Goal: Communication & Community: Connect with others

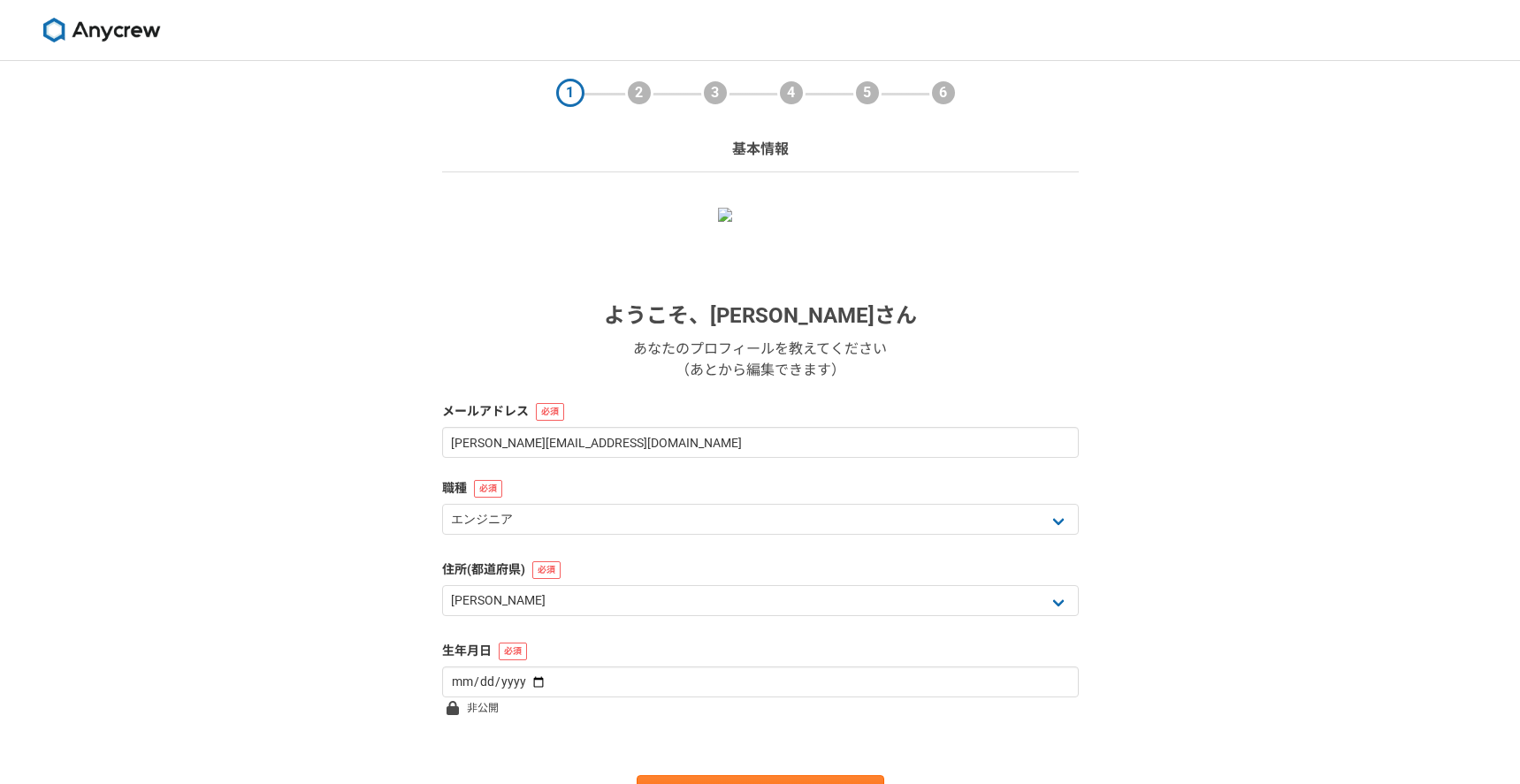
select select "13"
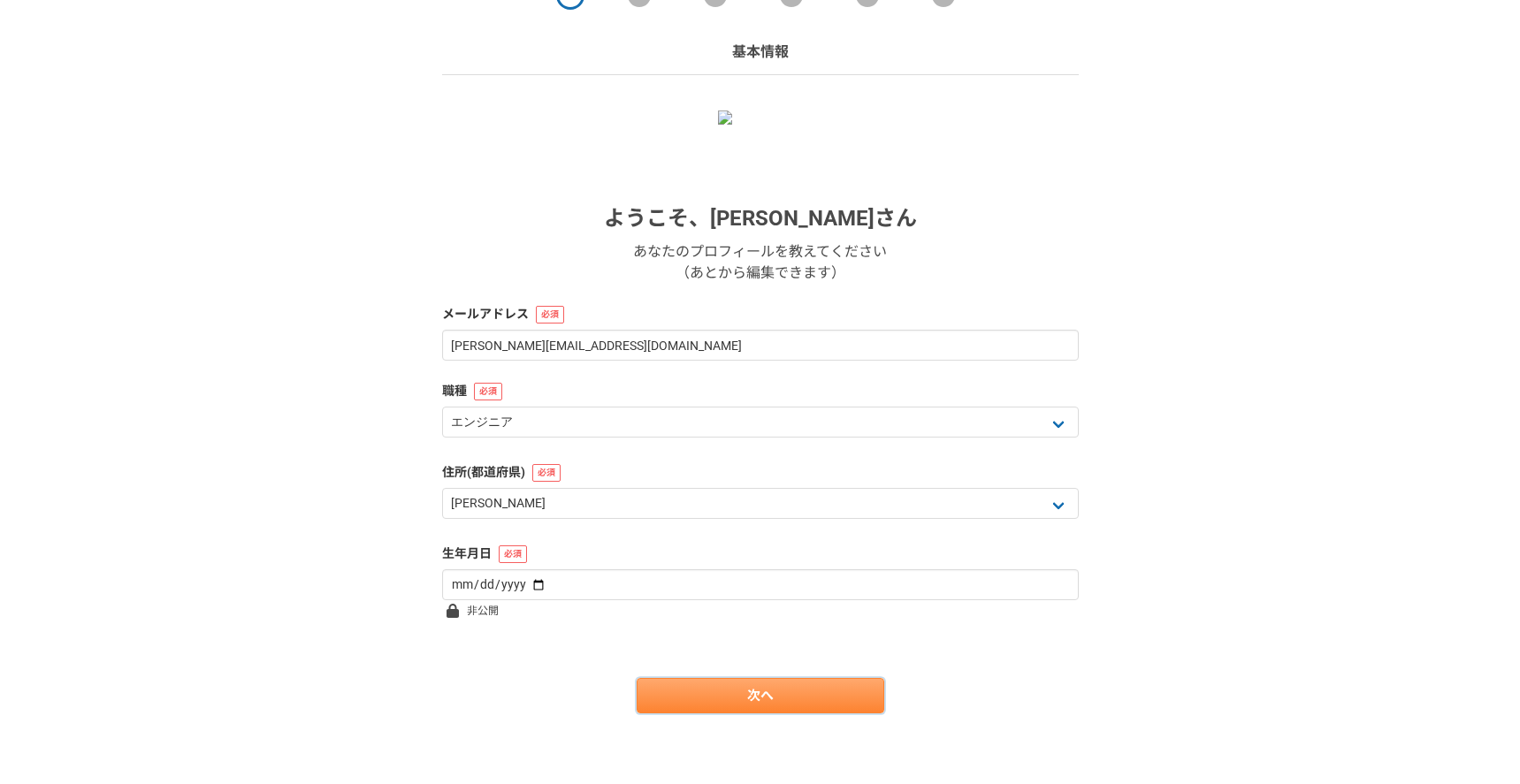
click at [785, 704] on link "次へ" at bounding box center [760, 695] width 247 height 35
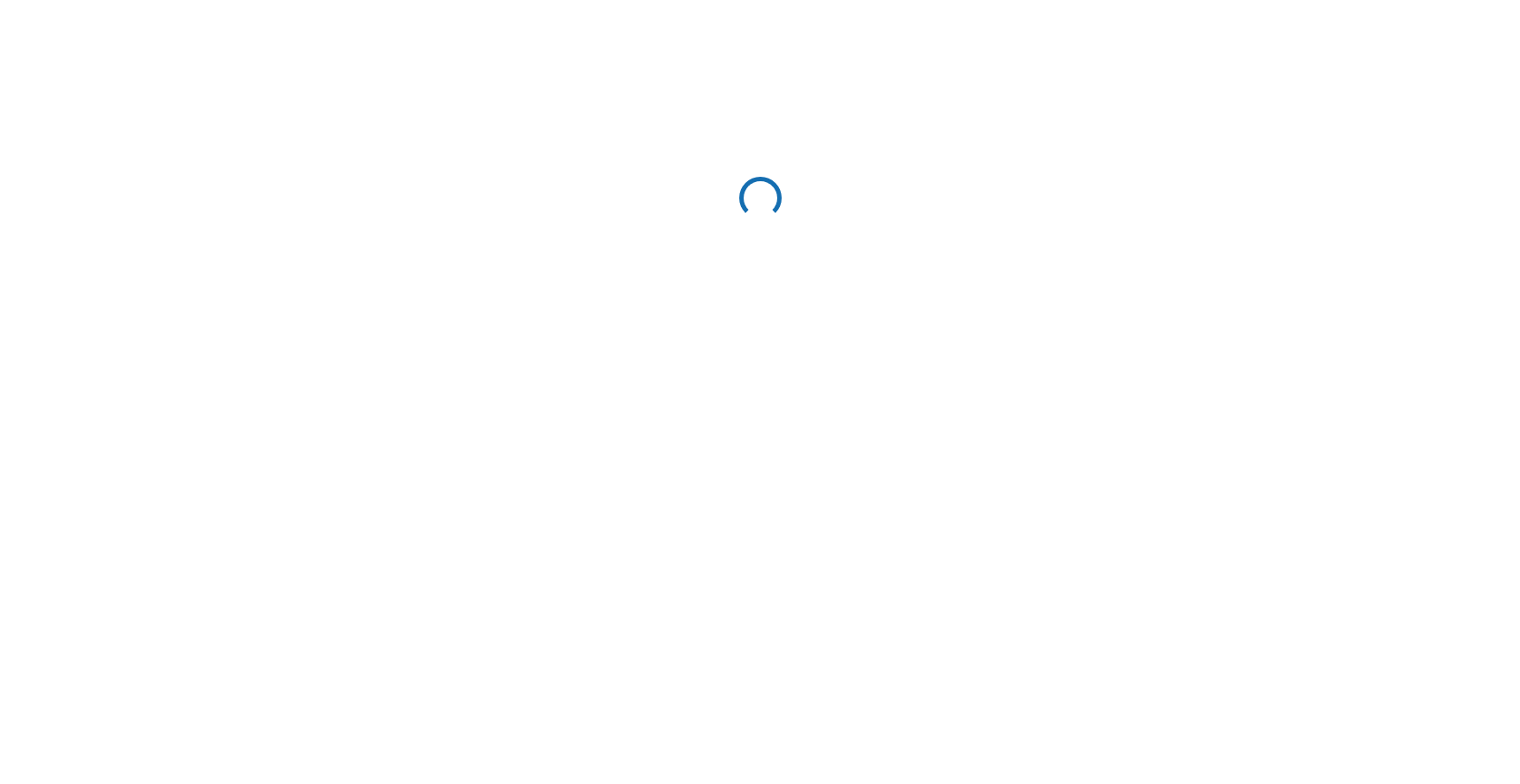
select select "13"
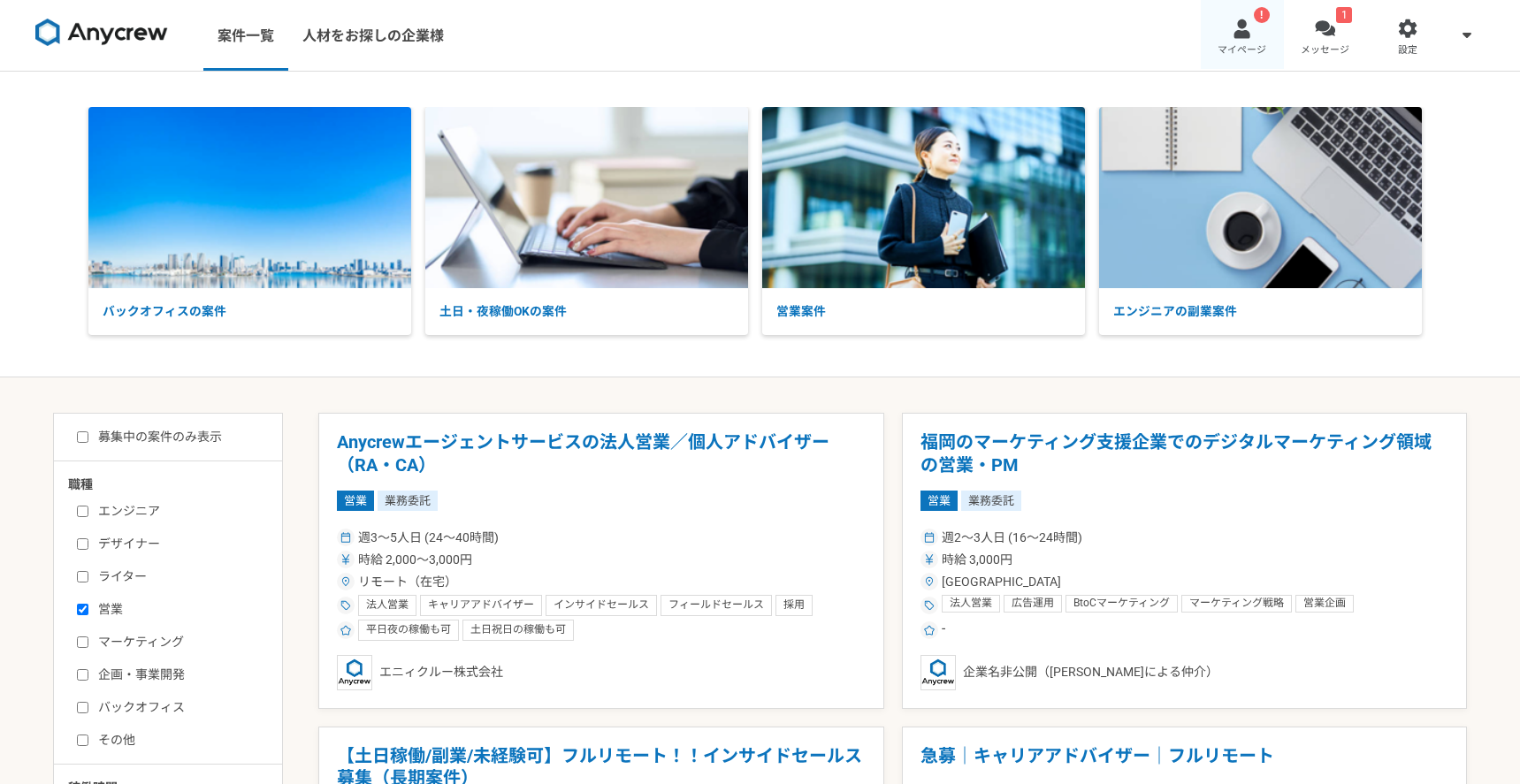
click at [1251, 36] on div at bounding box center [1241, 28] width 20 height 20
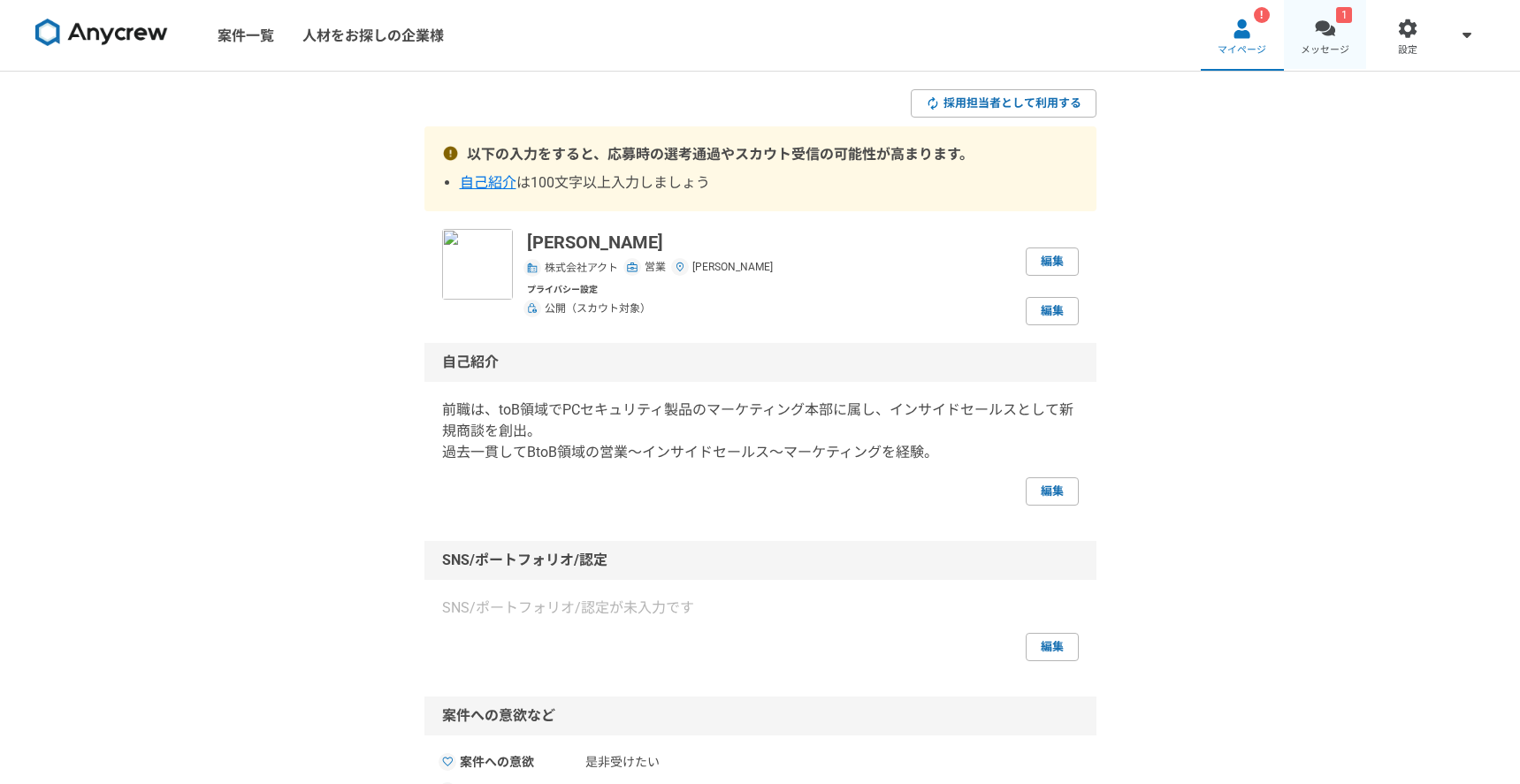
click at [1349, 35] on link "1 メッセージ" at bounding box center [1325, 35] width 83 height 71
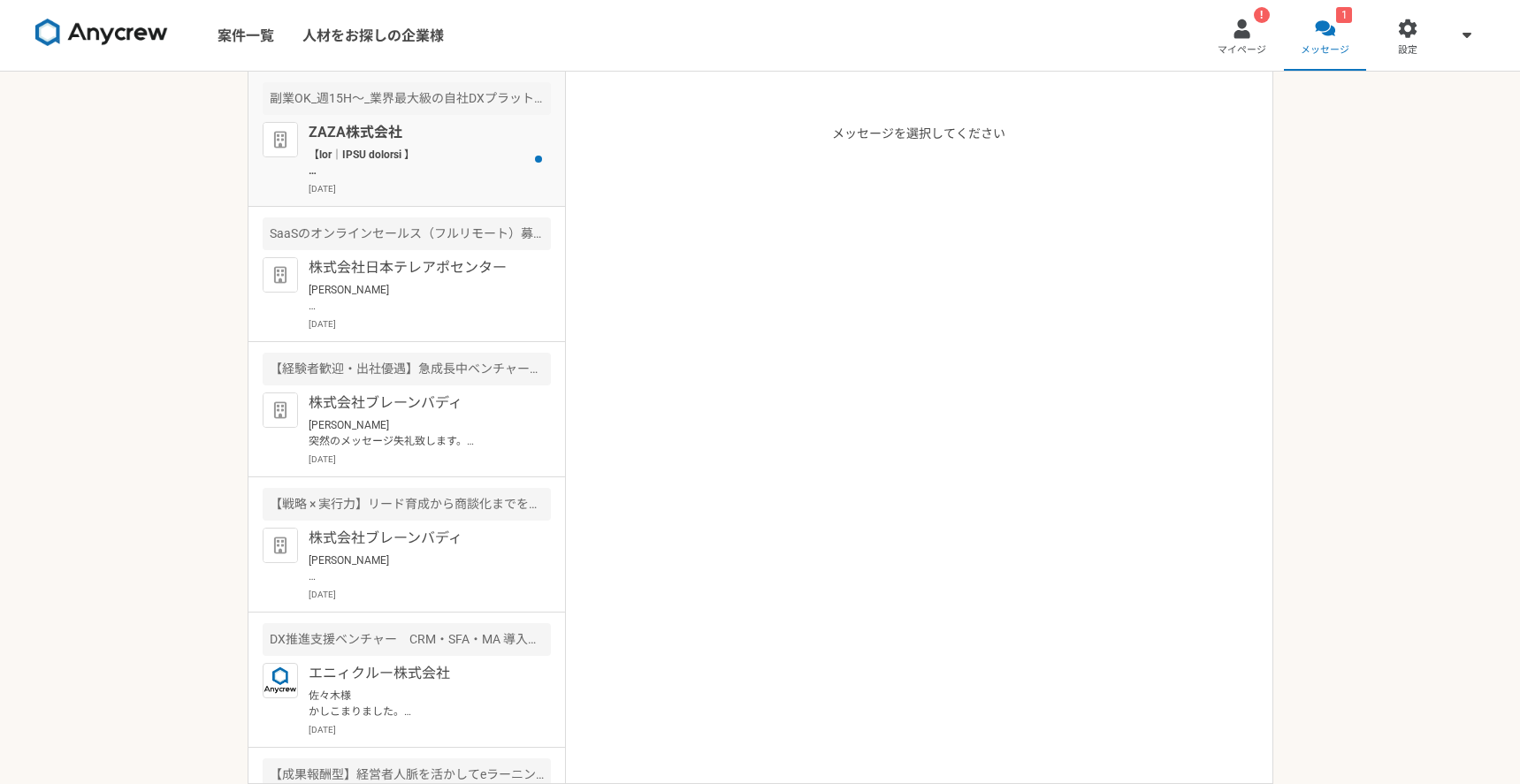
click at [502, 154] on p at bounding box center [418, 163] width 218 height 32
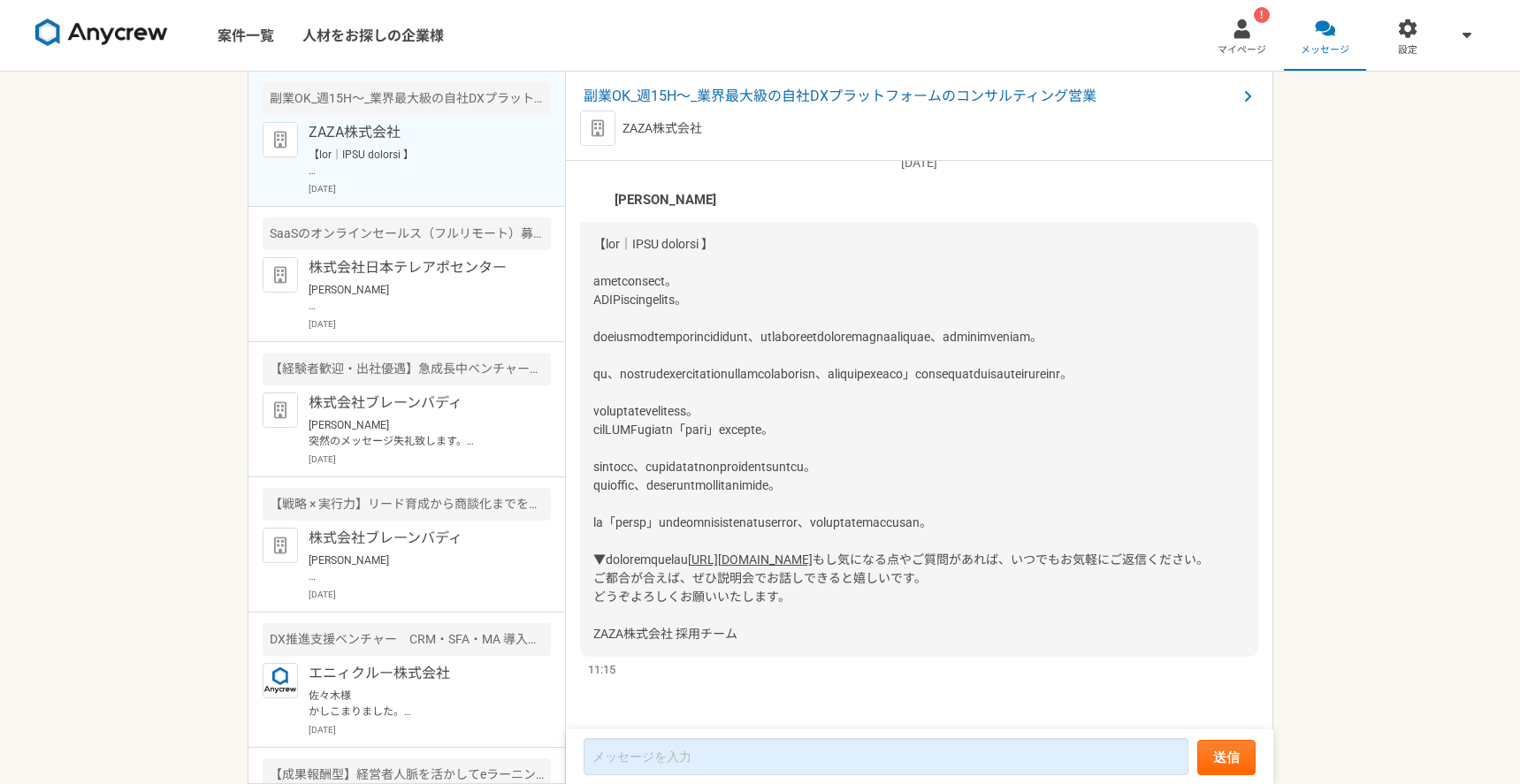
scroll to position [673, 0]
click at [1244, 35] on div at bounding box center [1241, 28] width 20 height 20
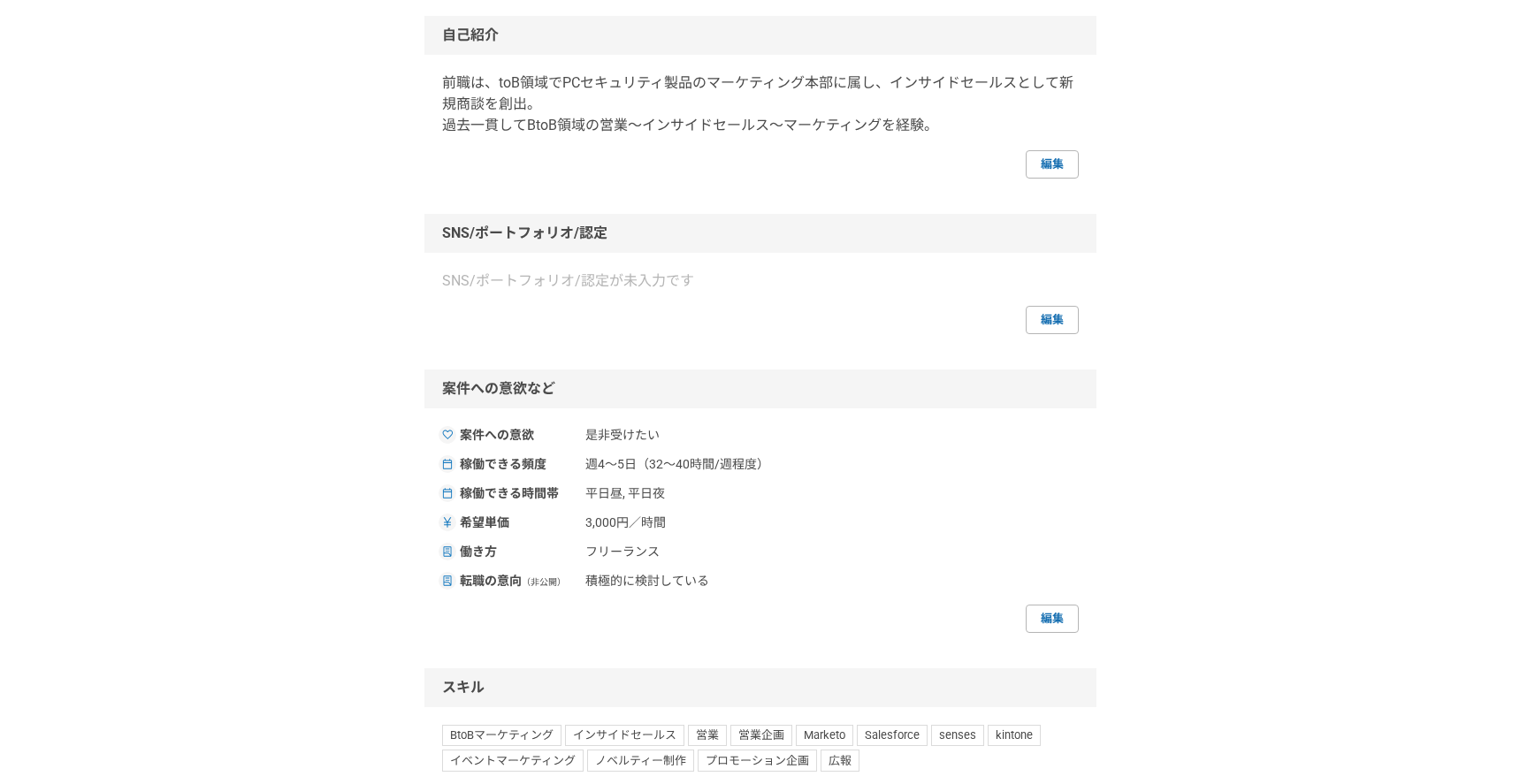
scroll to position [384, 0]
